Goal: Information Seeking & Learning: Understand process/instructions

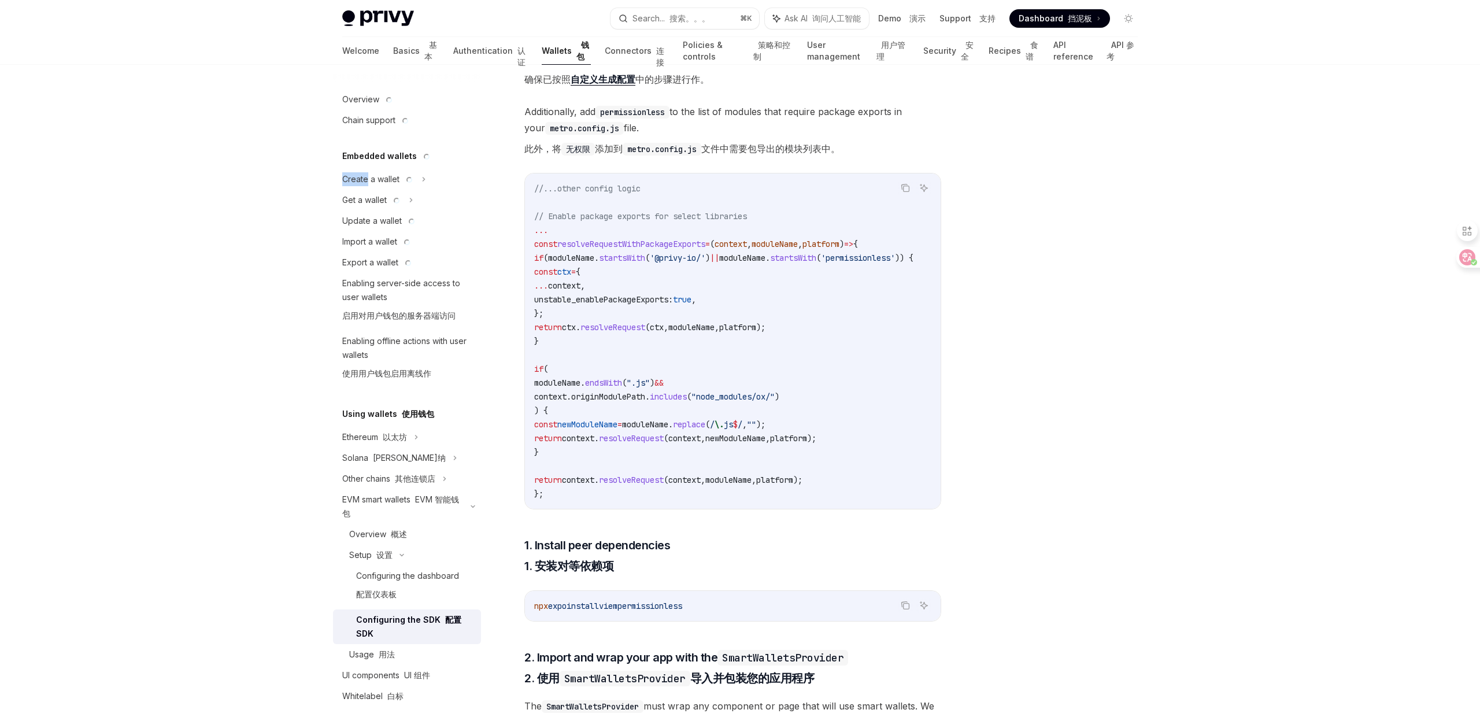
scroll to position [447, 0]
click at [970, 157] on div "Setup Configure smart wallets in the SDK 在 SDK 中配置智能钱包 OpenAI Open in ChatGPT O…" at bounding box center [740, 527] width 814 height 1818
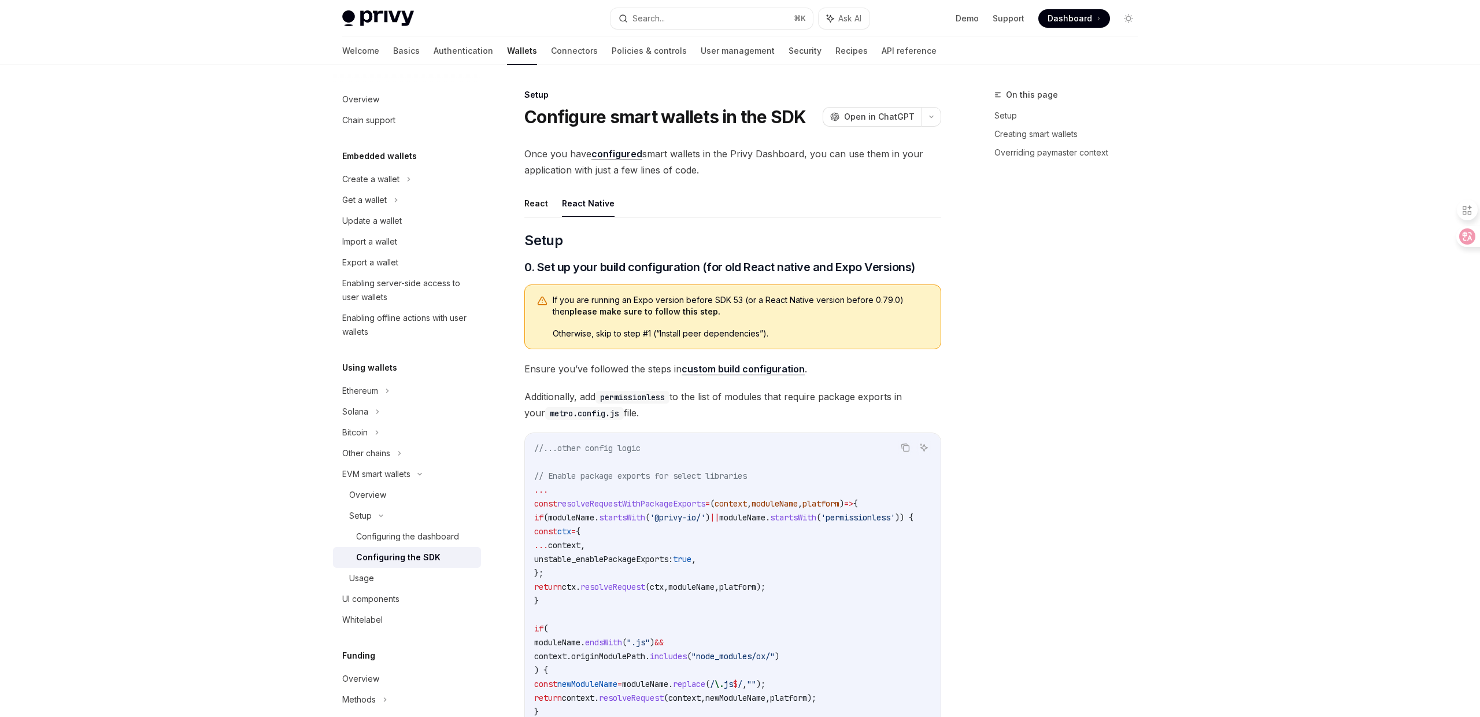
scroll to position [113, 0]
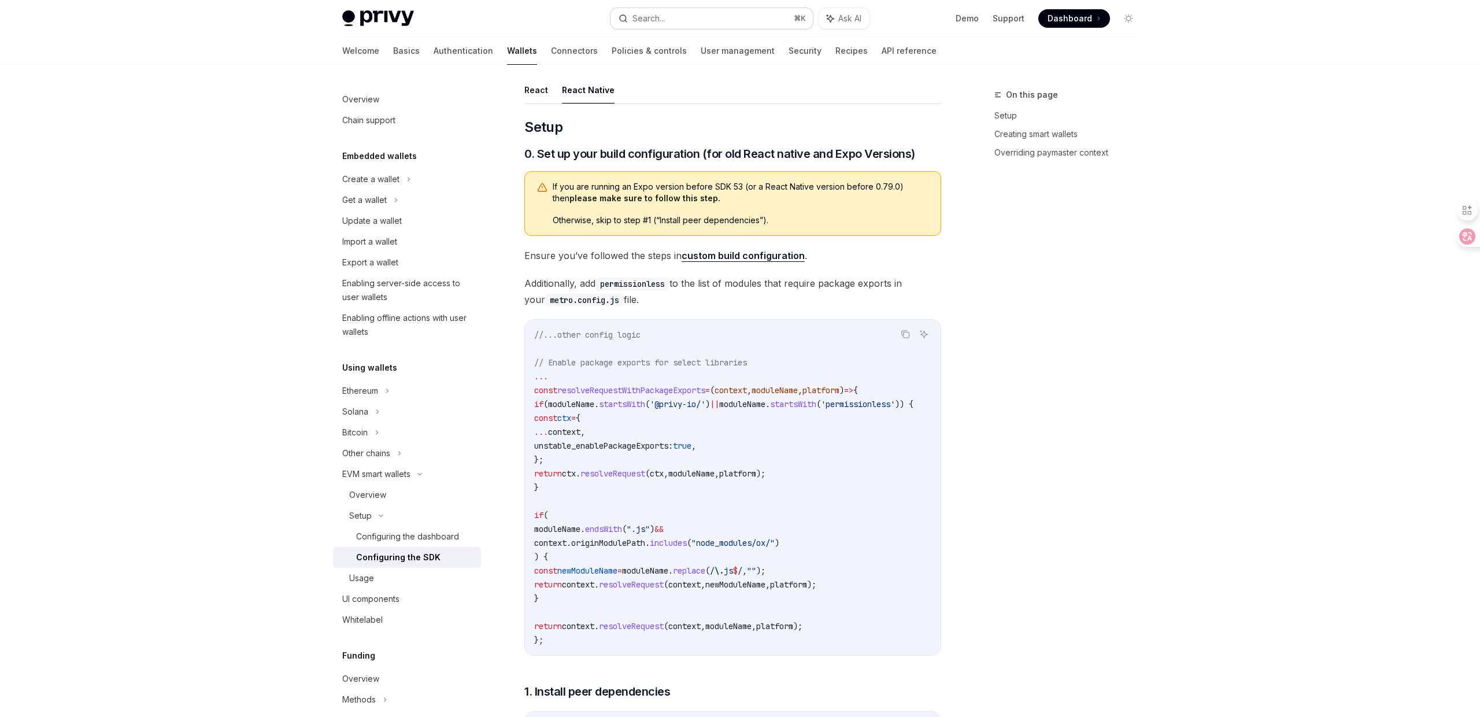
click at [696, 12] on button "Search... ⌘ K" at bounding box center [712, 18] width 202 height 21
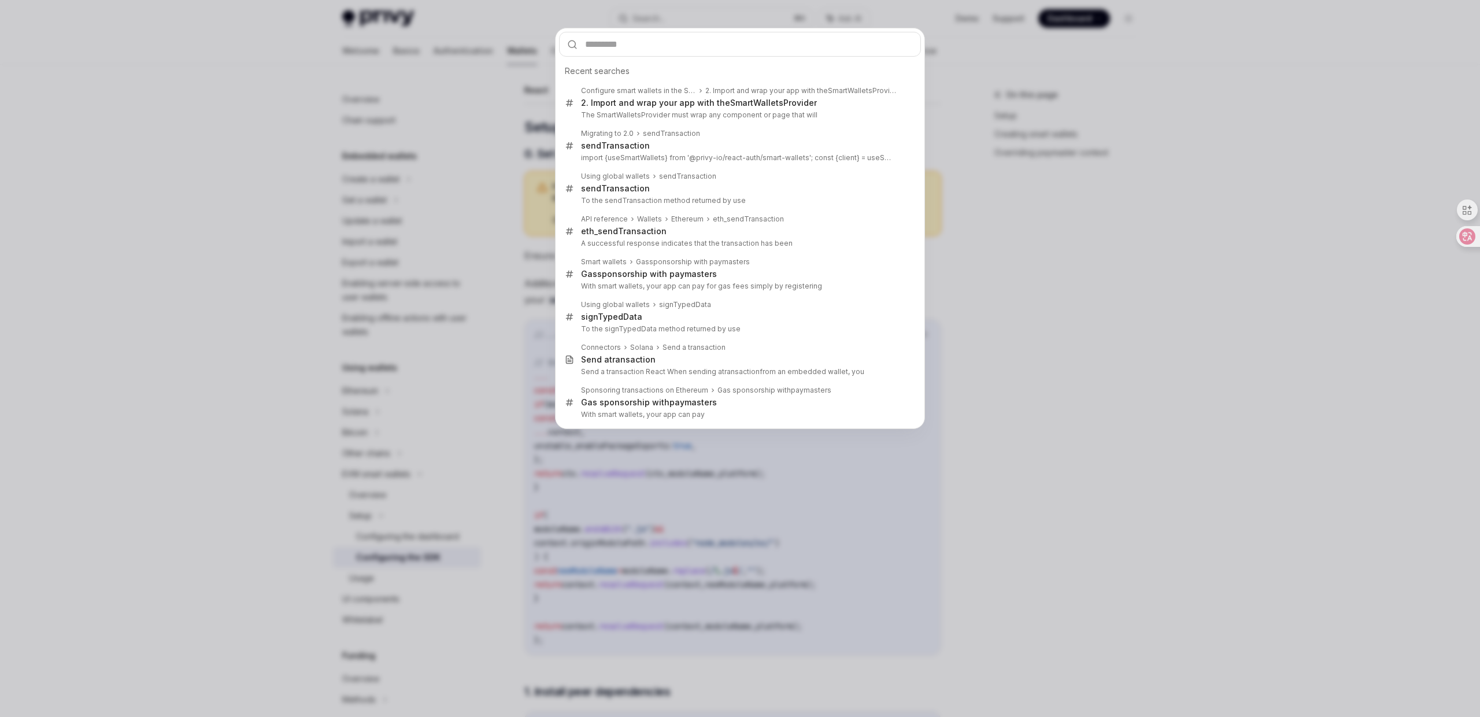
type input "******"
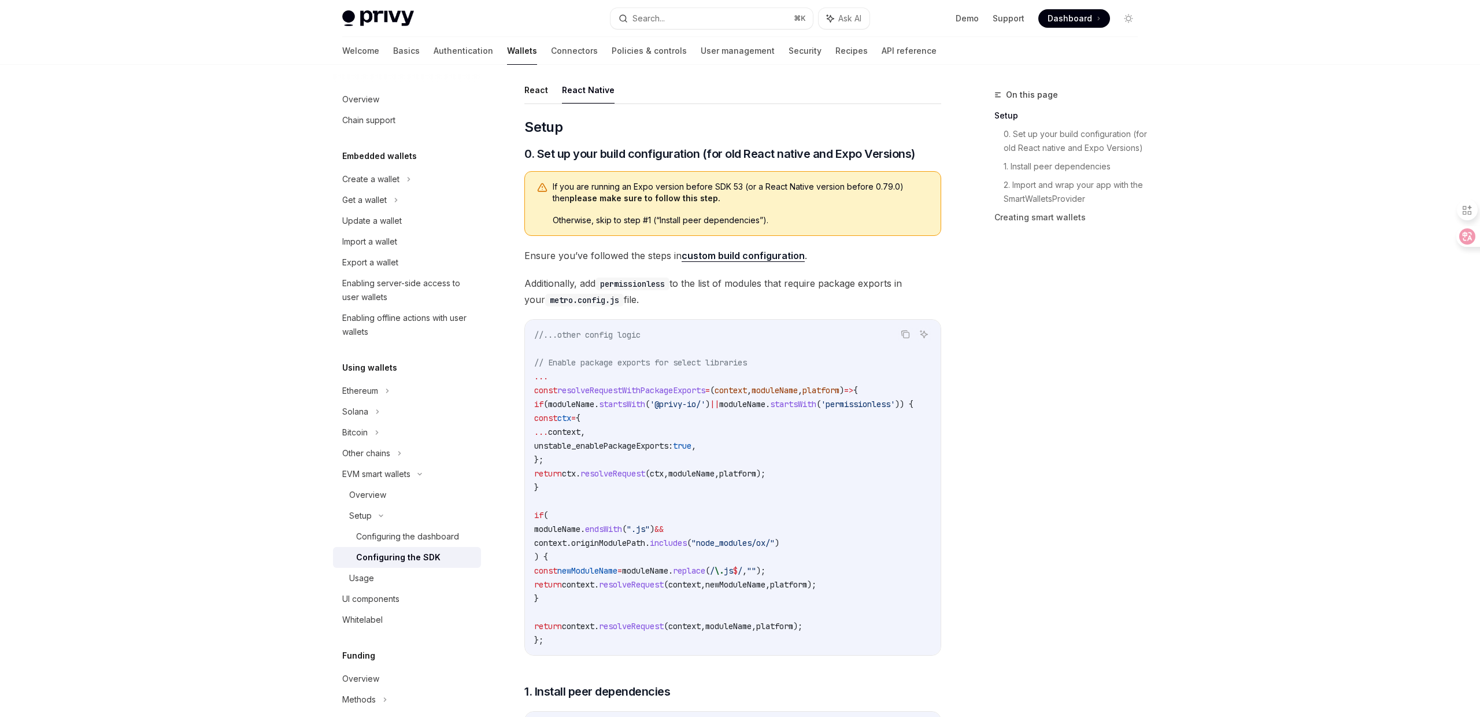
scroll to position [65, 0]
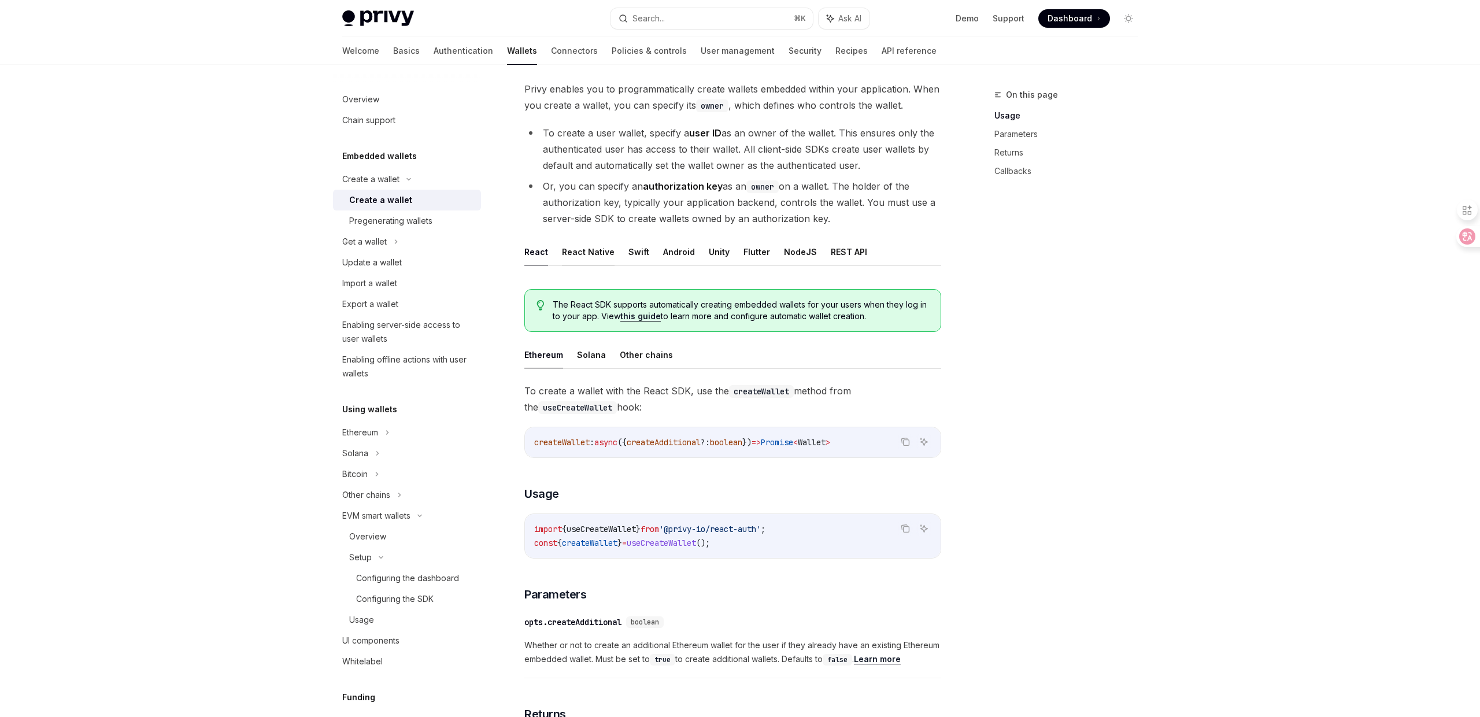
click at [571, 246] on button "React Native" at bounding box center [588, 251] width 53 height 27
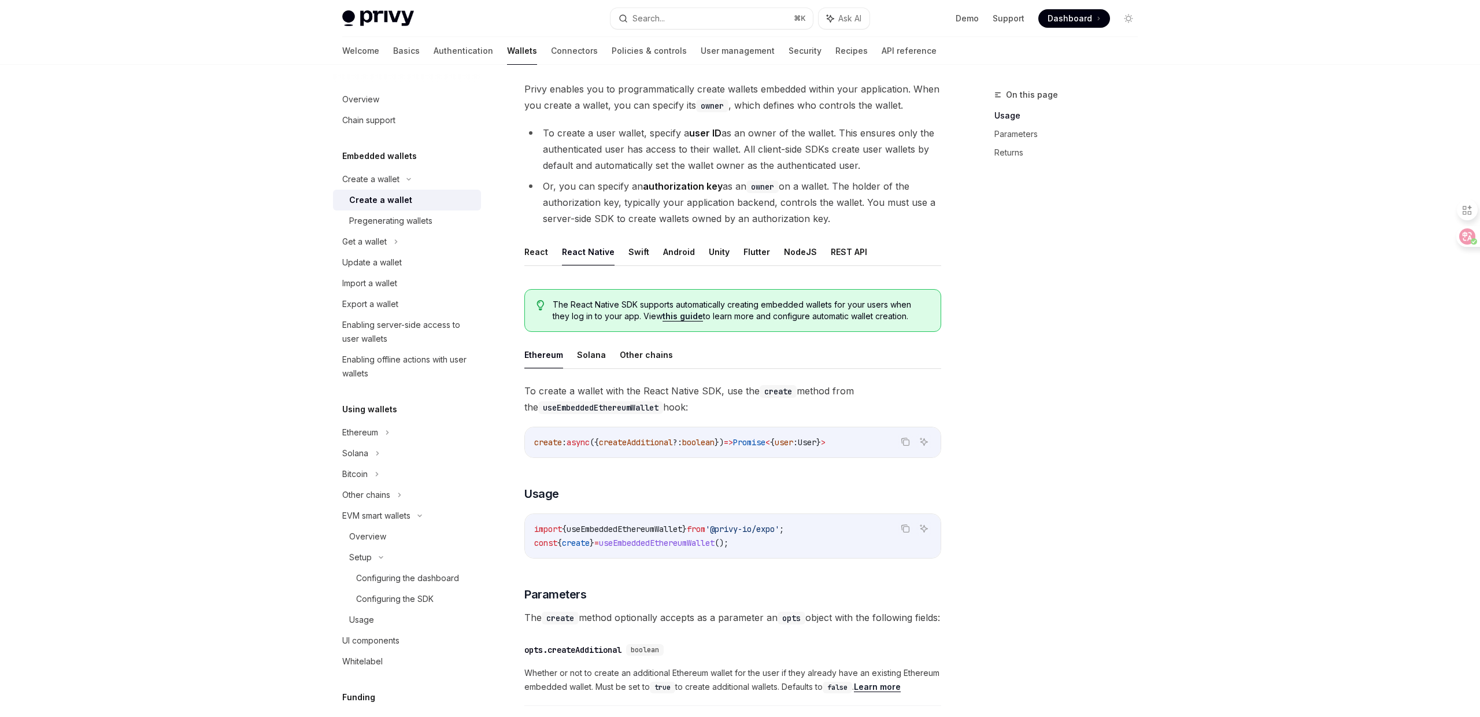
type textarea "*"
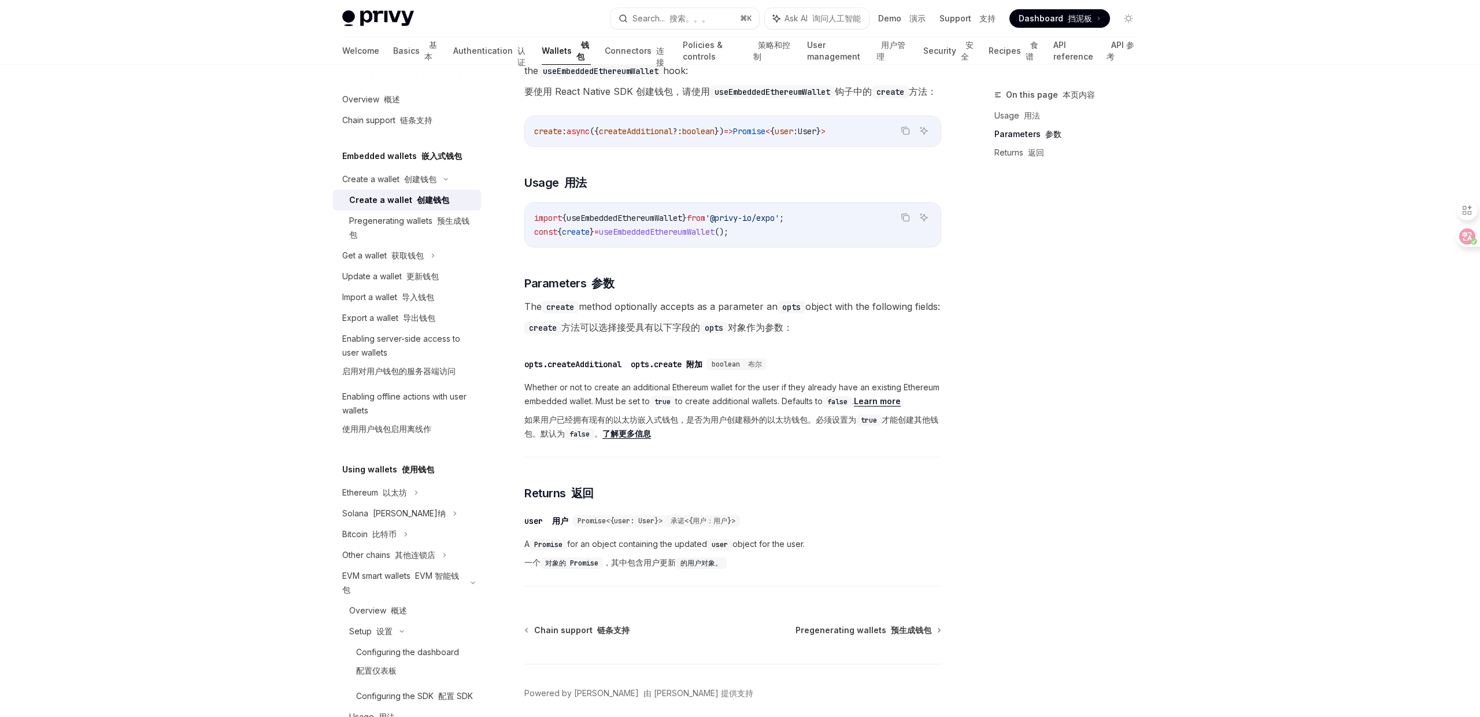
scroll to position [573, 0]
click at [769, 288] on div "To create a wallet with the React Native SDK, use the create method from the us…" at bounding box center [733, 321] width 417 height 546
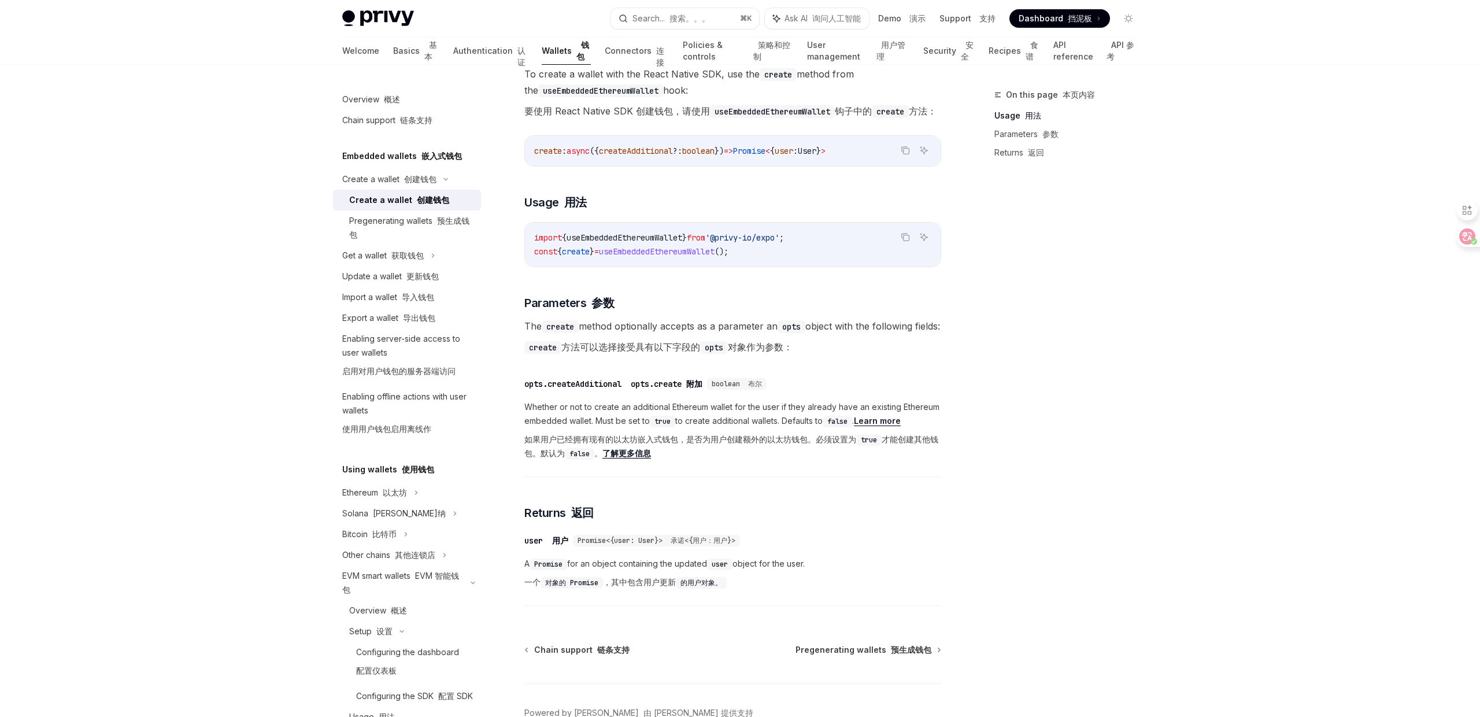
scroll to position [556, 0]
click at [769, 352] on font "create 方法可以选择接受具有以下字段的 opts 对象作为参数：" at bounding box center [659, 346] width 268 height 12
click at [811, 359] on span "The create method optionally accepts as a parameter an opts object with the fol…" at bounding box center [733, 338] width 417 height 42
click at [793, 352] on font "create 方法可以选择接受具有以下字段的 opts 对象作为参数：" at bounding box center [659, 346] width 268 height 12
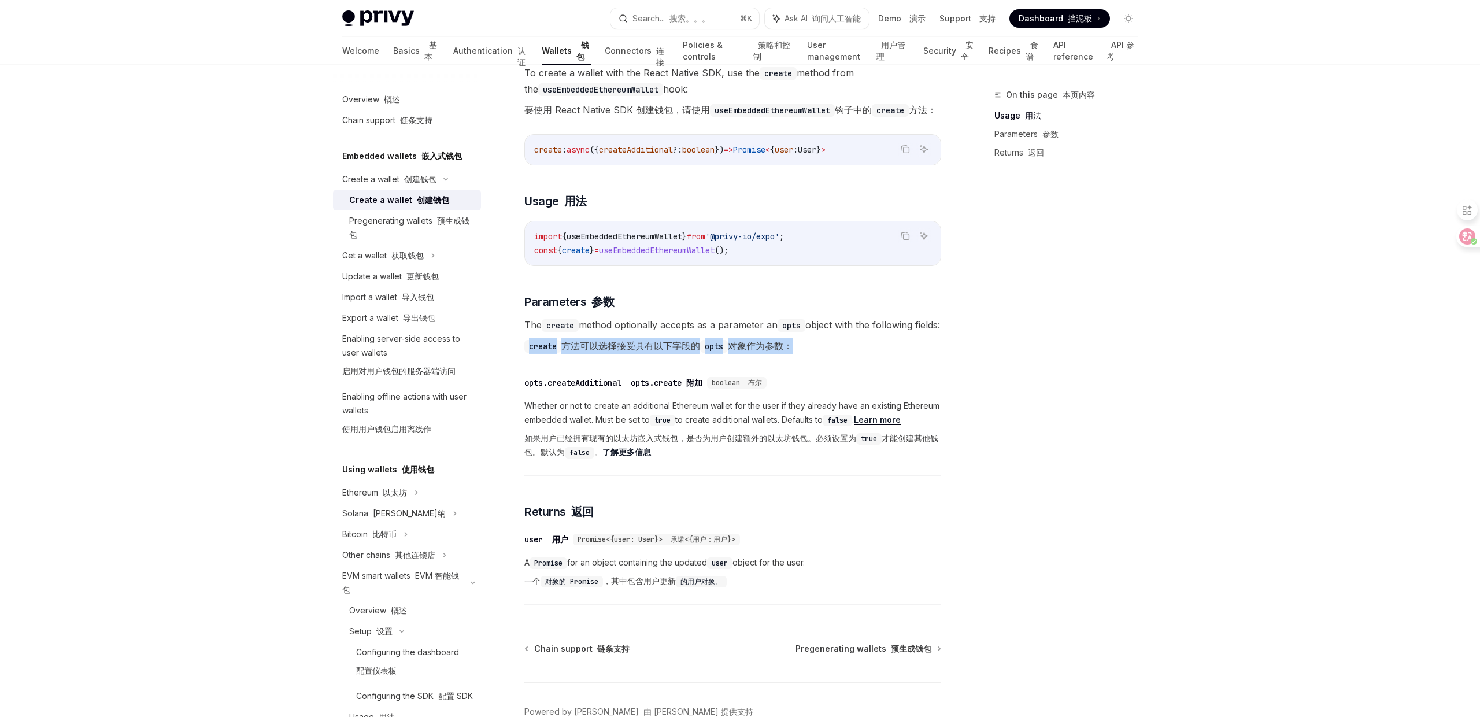
click at [793, 352] on font "create 方法可以选择接受具有以下字段的 opts 对象作为参数：" at bounding box center [659, 346] width 268 height 12
click at [808, 359] on span "The create method optionally accepts as a parameter an opts object with the fol…" at bounding box center [733, 338] width 417 height 42
click at [793, 352] on font "create 方法可以选择接受具有以下字段的 opts 对象作为参数：" at bounding box center [659, 346] width 268 height 12
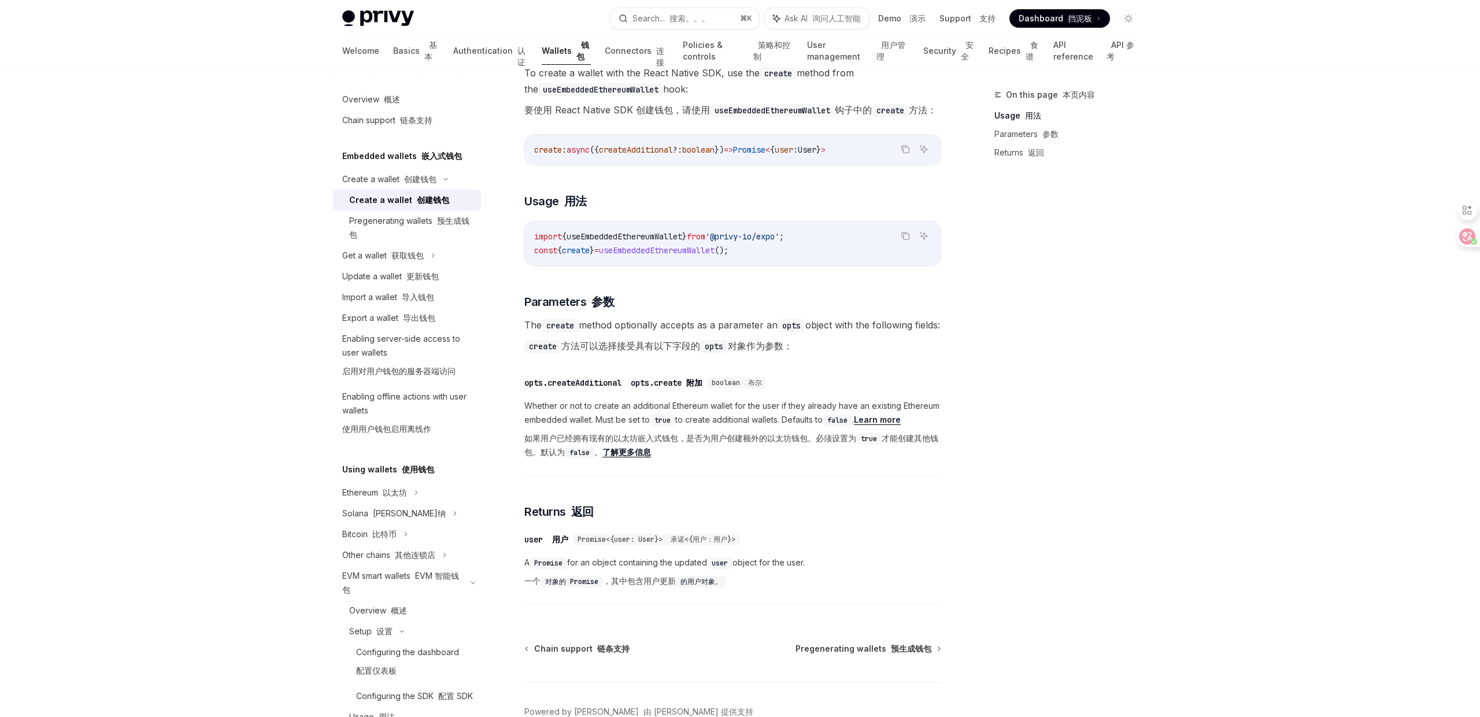
click at [811, 359] on span "The create method optionally accepts as a parameter an opts object with the fol…" at bounding box center [733, 338] width 417 height 42
click at [929, 390] on div "​ opts.createAdditional opts.create 附加 boolean 布尔" at bounding box center [727, 383] width 405 height 14
click at [911, 359] on span "The create method optionally accepts as a parameter an opts object with the fol…" at bounding box center [733, 338] width 417 height 42
click at [891, 359] on span "The create method optionally accepts as a parameter an opts object with the fol…" at bounding box center [733, 338] width 417 height 42
click at [870, 342] on span "The create method optionally accepts as a parameter an opts object with the fol…" at bounding box center [733, 338] width 417 height 42
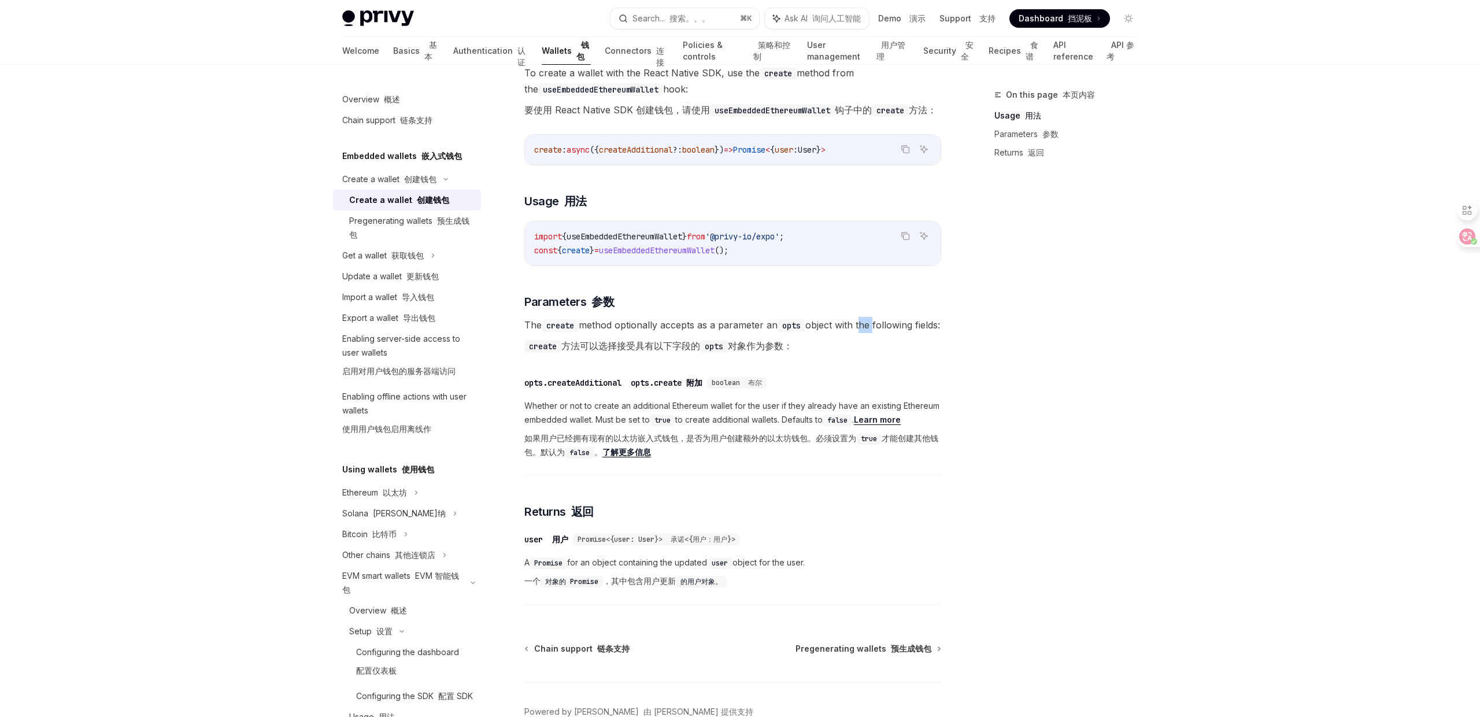
click at [870, 342] on span "The create method optionally accepts as a parameter an opts object with the fol…" at bounding box center [733, 338] width 417 height 42
click at [873, 342] on span "The create method optionally accepts as a parameter an opts object with the fol…" at bounding box center [733, 338] width 417 height 42
click at [869, 359] on span "The create method optionally accepts as a parameter an opts object with the fol…" at bounding box center [733, 338] width 417 height 42
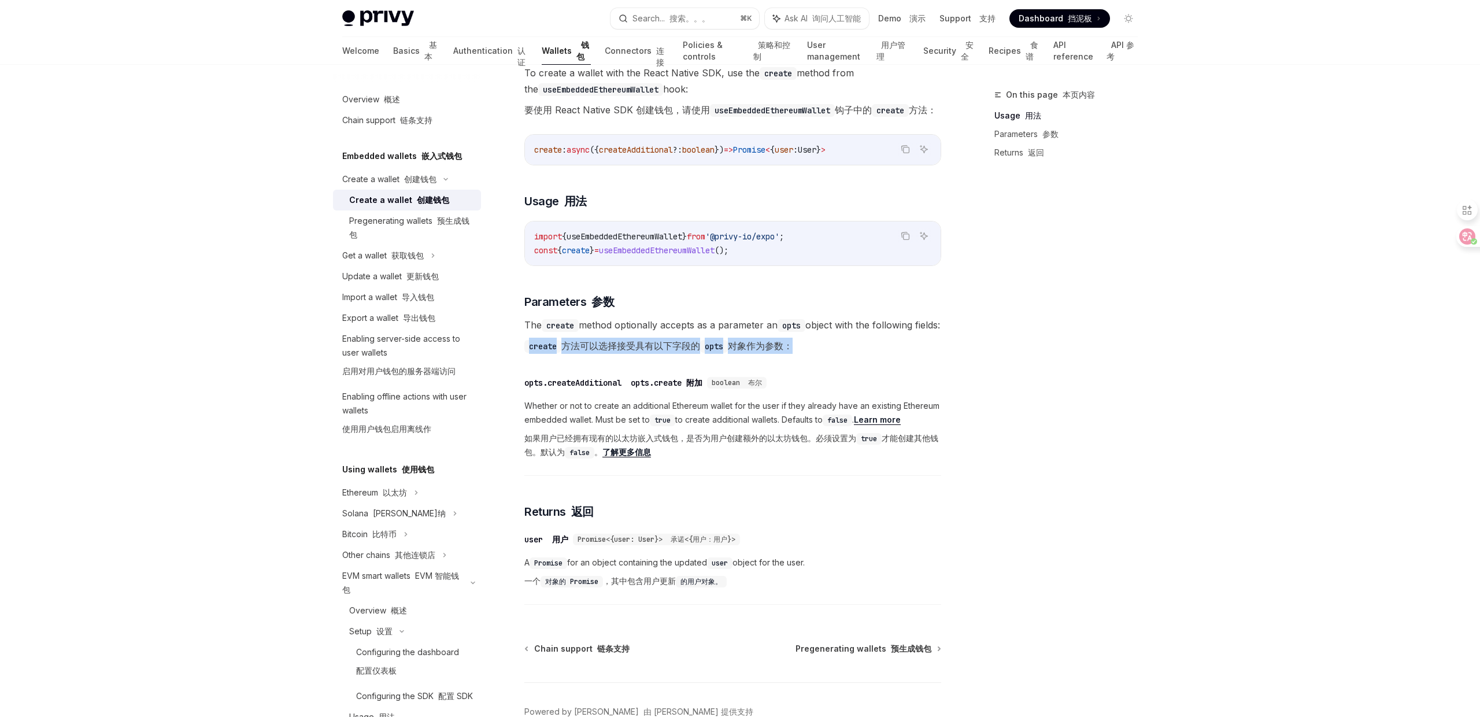
click at [869, 359] on span "The create method optionally accepts as a parameter an opts object with the fol…" at bounding box center [733, 338] width 417 height 42
click at [869, 341] on span "The create method optionally accepts as a parameter an opts object with the fol…" at bounding box center [733, 338] width 417 height 42
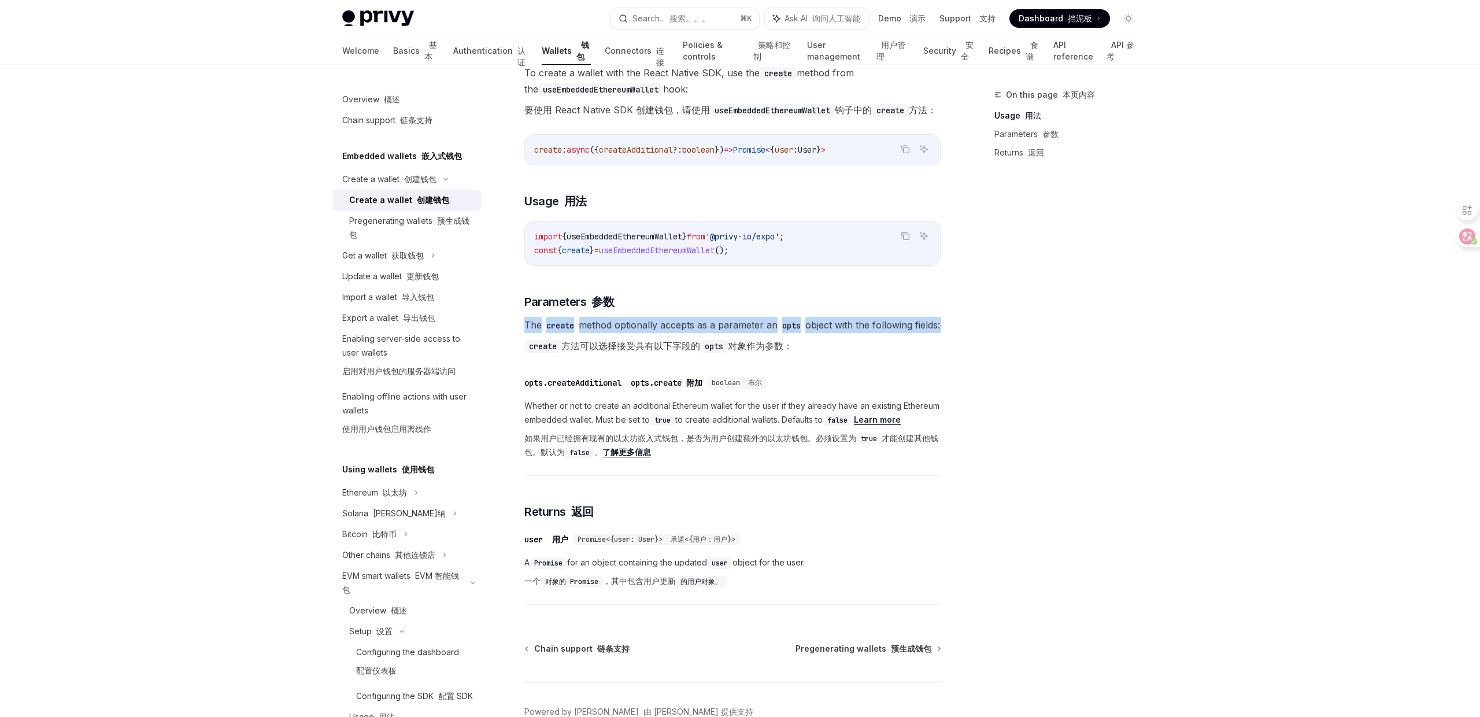
click at [869, 341] on span "The create method optionally accepts as a parameter an opts object with the fol…" at bounding box center [733, 338] width 417 height 42
click at [866, 327] on div "To create a wallet with the React Native SDK, use the create method from the us…" at bounding box center [733, 338] width 417 height 546
click at [865, 326] on div "To create a wallet with the React Native SDK, use the create method from the us…" at bounding box center [733, 338] width 417 height 546
click at [859, 310] on h3 "​ Parameters 参数" at bounding box center [733, 302] width 417 height 16
